Goal: Task Accomplishment & Management: Manage account settings

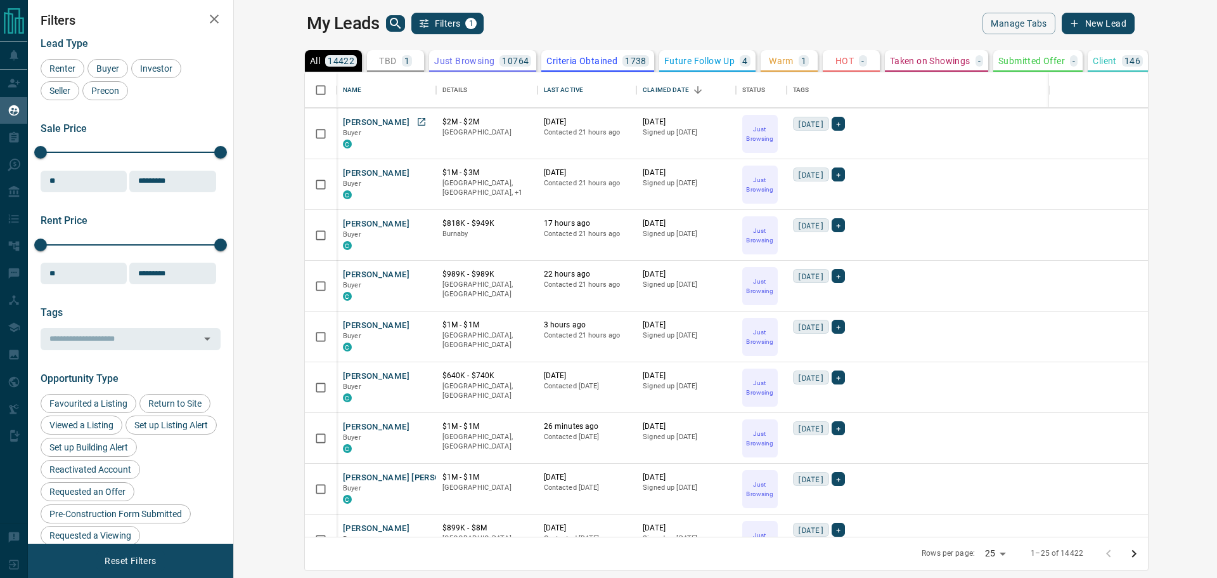
scroll to position [317, 0]
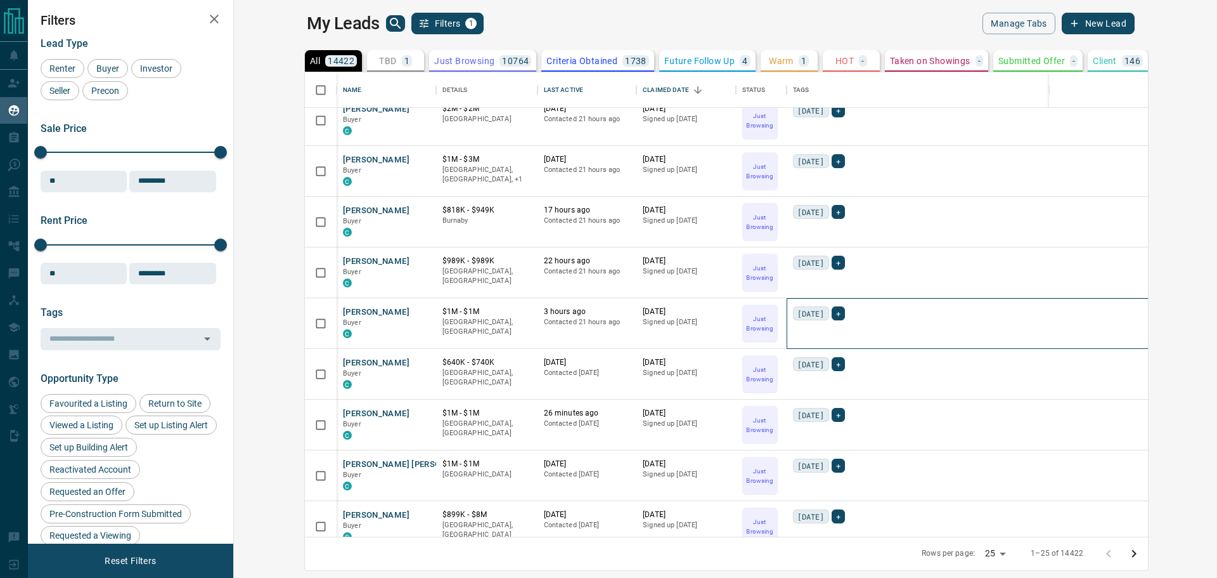
click at [893, 304] on div "[DATE] +" at bounding box center [985, 323] width 397 height 51
click at [859, 244] on div "[DATE] +" at bounding box center [985, 222] width 397 height 51
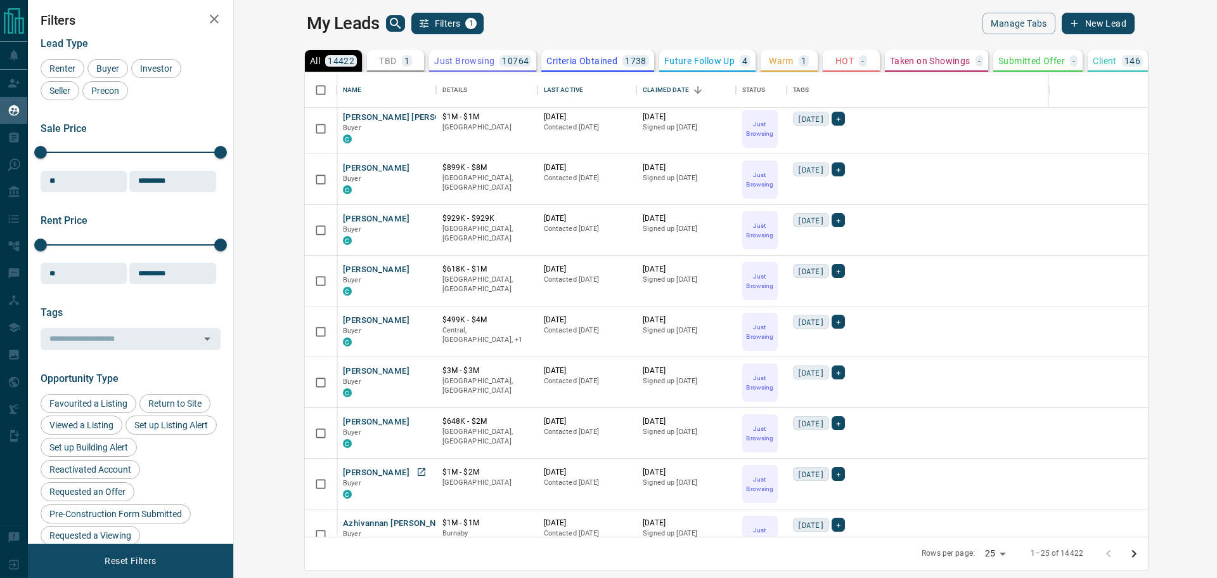
scroll to position [649, 0]
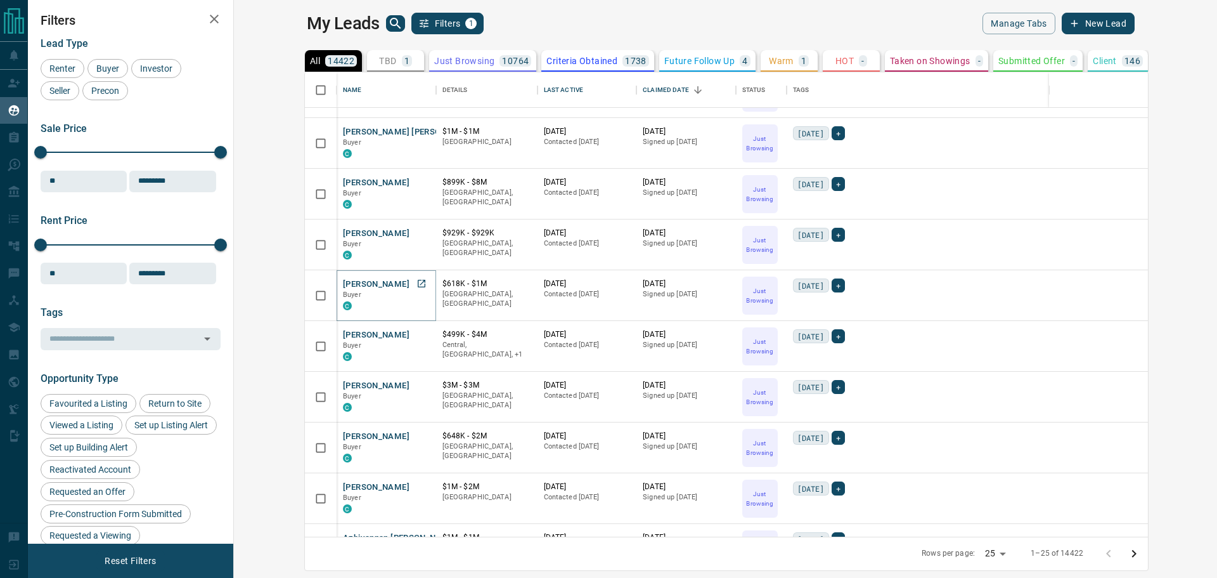
click at [343, 287] on button "[PERSON_NAME]" at bounding box center [376, 284] width 67 height 12
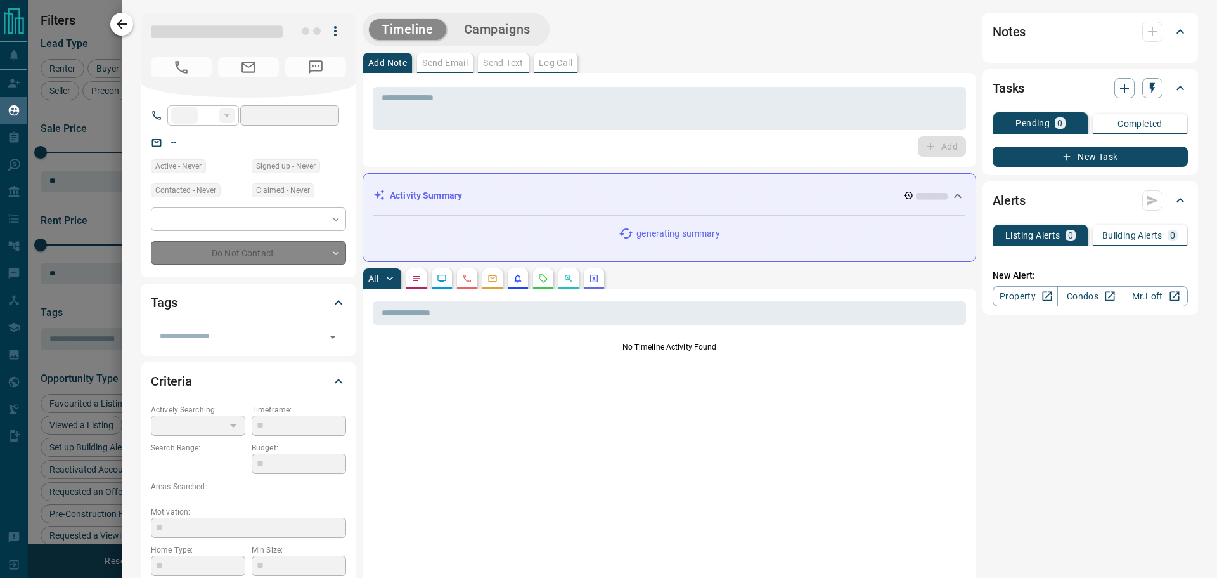
type input "**"
type input "**********"
type input "*"
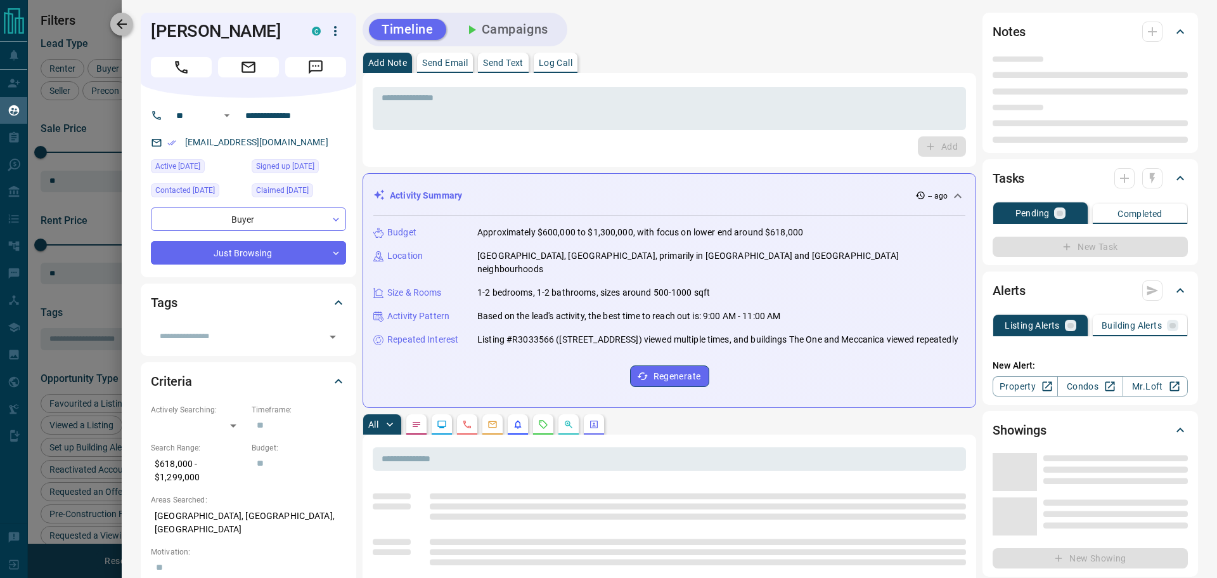
click at [124, 25] on icon "button" at bounding box center [121, 23] width 15 height 15
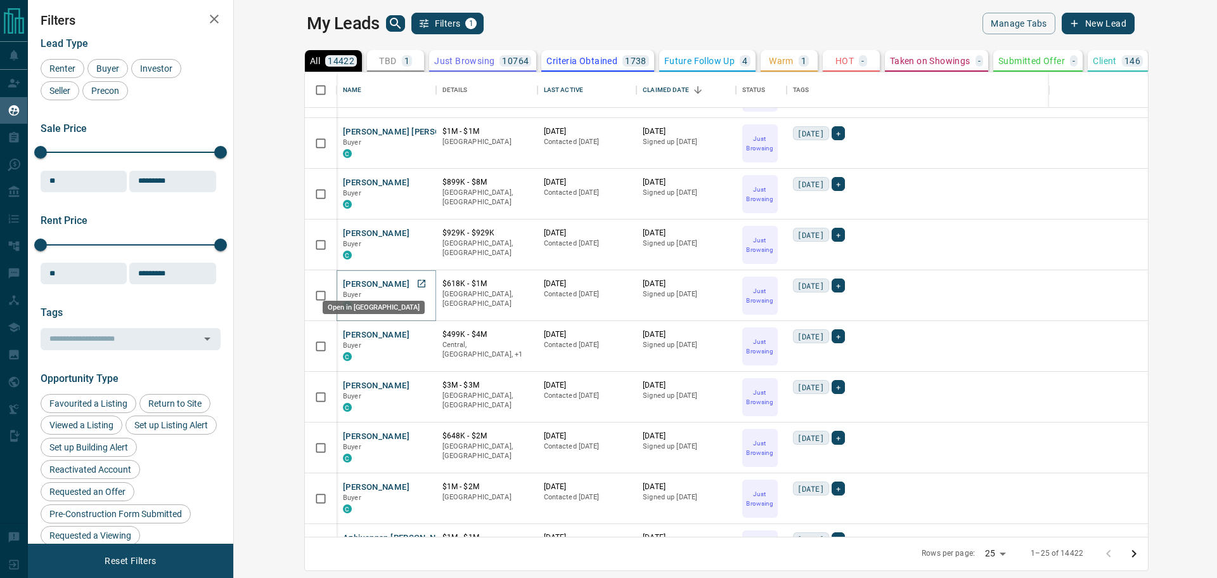
click at [417, 284] on icon "Open in New Tab" at bounding box center [422, 283] width 10 height 10
click at [417, 233] on icon "Open in New Tab" at bounding box center [422, 233] width 10 height 10
click at [417, 183] on icon "Open in New Tab" at bounding box center [422, 182] width 10 height 10
click at [417, 131] on icon "Open in New Tab" at bounding box center [422, 131] width 10 height 10
